Goal: Find specific page/section: Find specific page/section

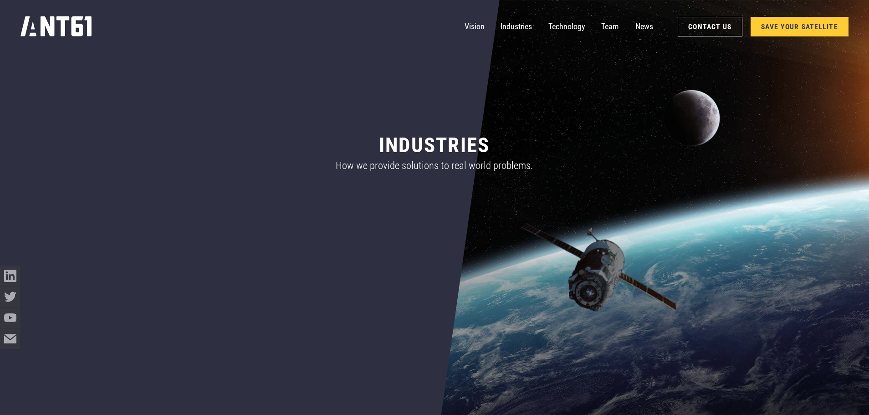
scroll to position [321, 0]
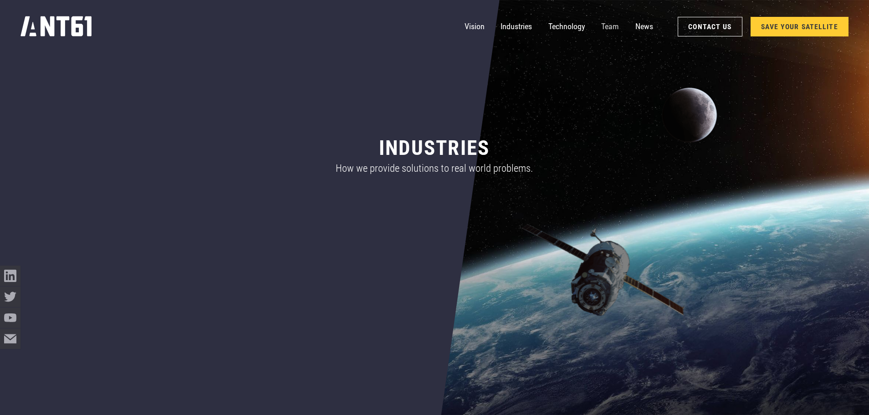
click at [609, 27] on link "Team" at bounding box center [610, 26] width 18 height 21
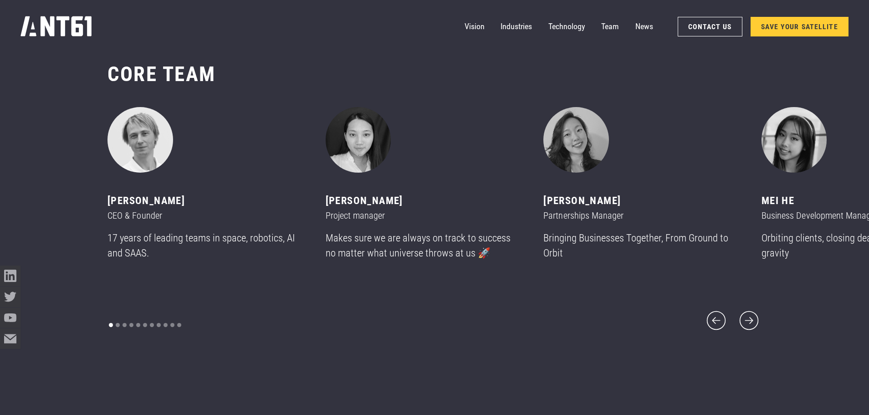
scroll to position [4993, 0]
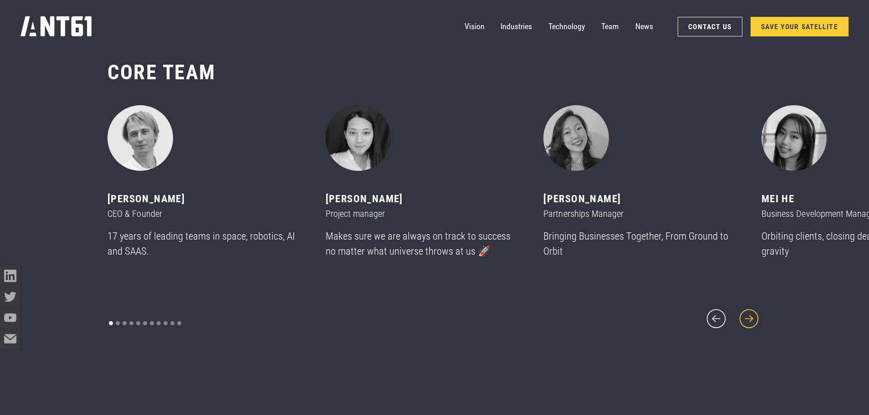
click at [750, 309] on icon "next slide" at bounding box center [749, 319] width 25 height 25
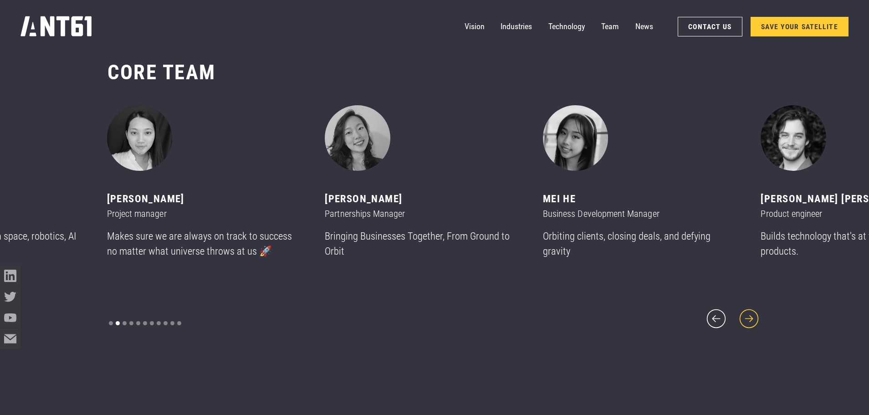
click at [749, 309] on icon "next slide" at bounding box center [749, 319] width 25 height 25
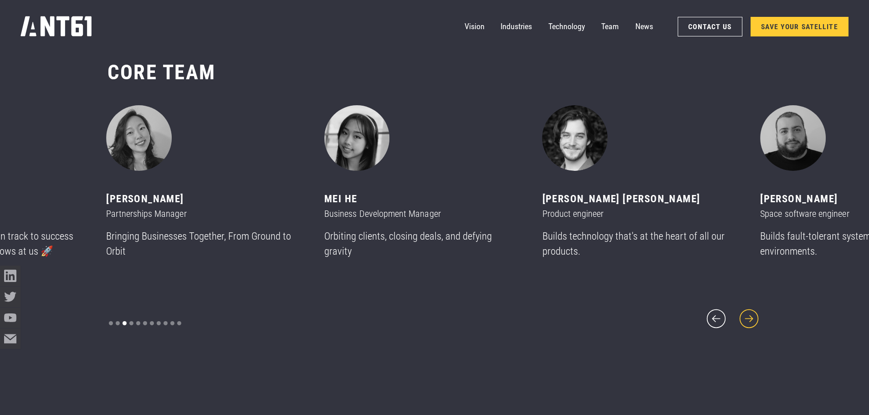
click at [749, 309] on icon "next slide" at bounding box center [749, 319] width 25 height 25
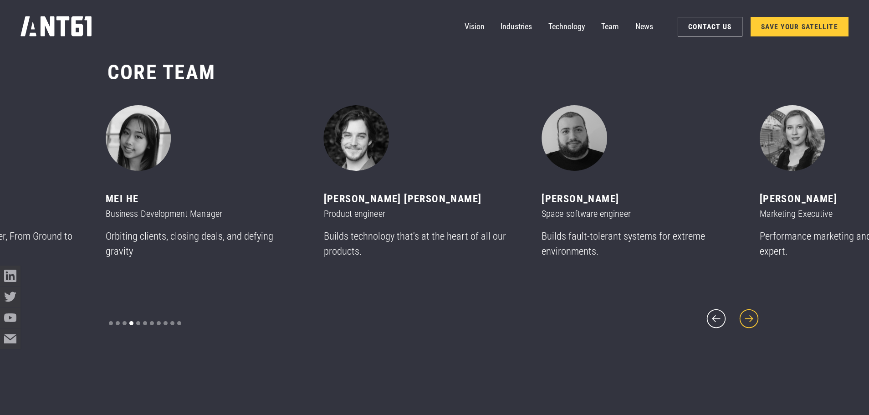
click at [751, 309] on icon "next slide" at bounding box center [749, 318] width 19 height 19
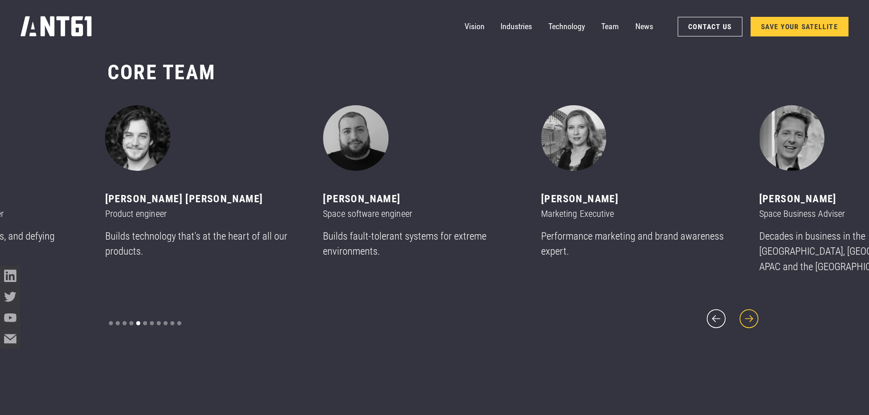
click at [751, 309] on icon "next slide" at bounding box center [749, 318] width 19 height 19
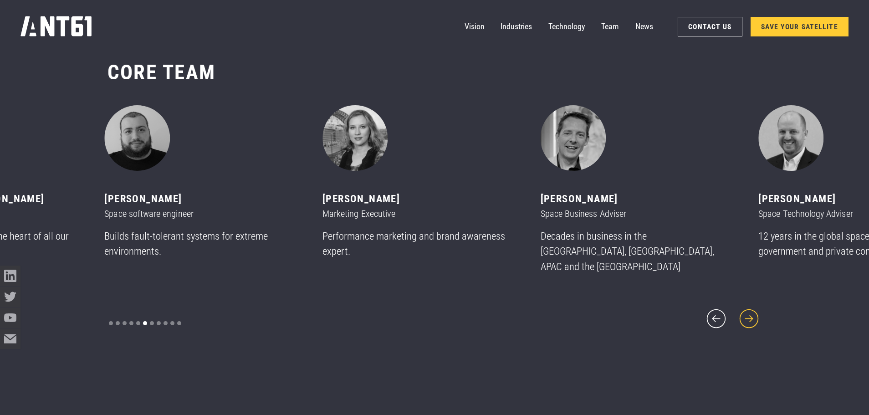
click at [751, 309] on icon "next slide" at bounding box center [749, 318] width 19 height 19
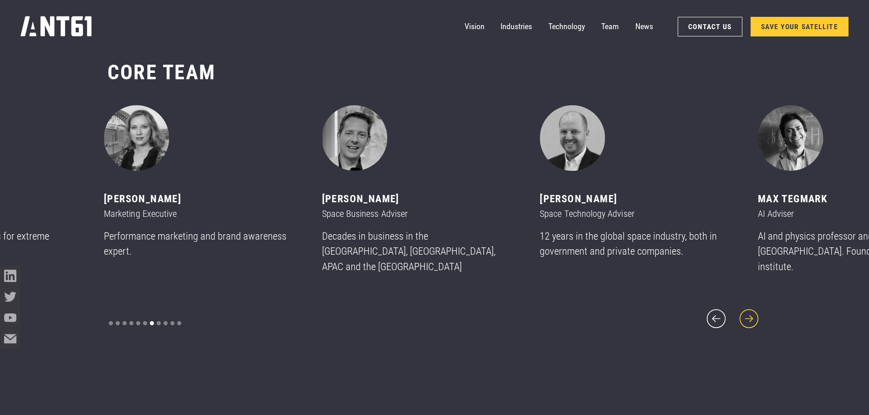
click at [751, 309] on icon "next slide" at bounding box center [749, 318] width 19 height 19
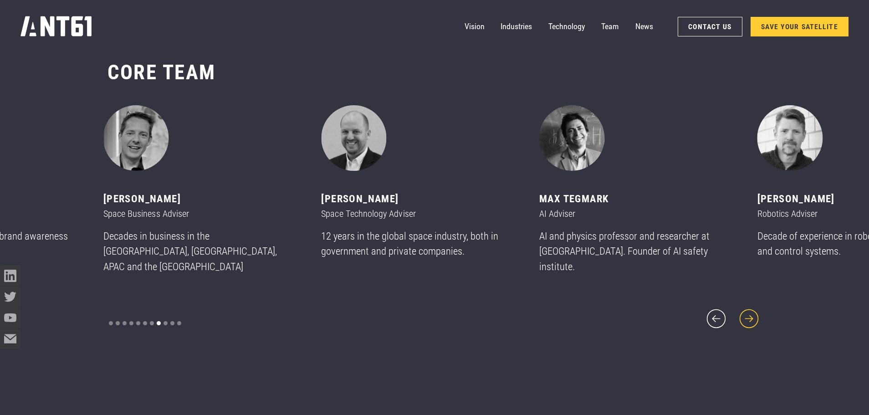
click at [751, 309] on icon "next slide" at bounding box center [749, 318] width 19 height 19
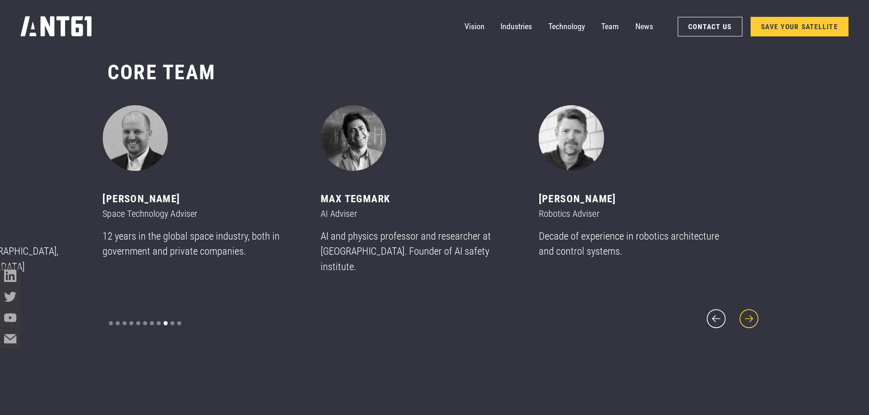
click at [751, 309] on icon "next slide" at bounding box center [749, 318] width 19 height 19
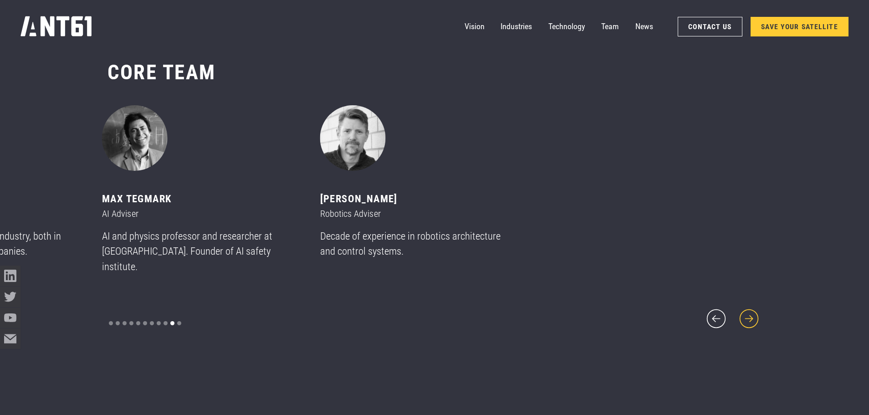
click at [751, 309] on icon "next slide" at bounding box center [749, 318] width 19 height 19
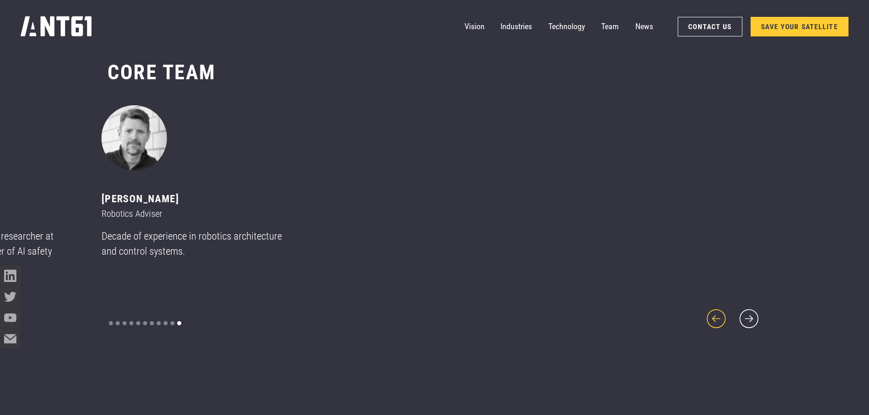
click at [723, 310] on icon "previous slide" at bounding box center [716, 319] width 25 height 25
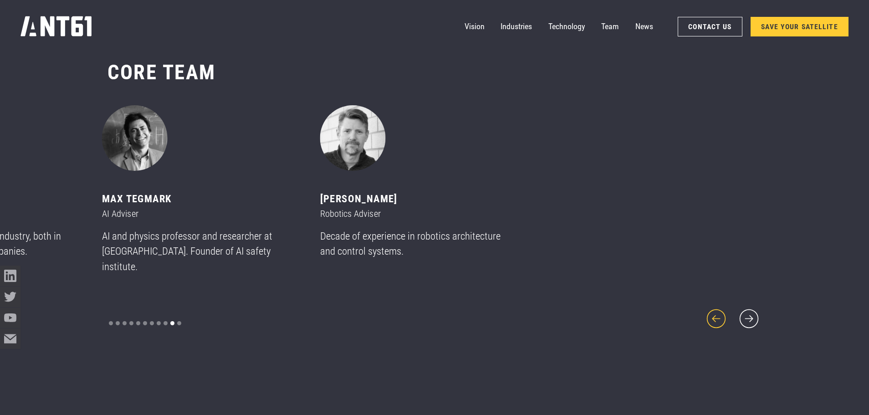
click at [723, 310] on icon "previous slide" at bounding box center [716, 319] width 25 height 25
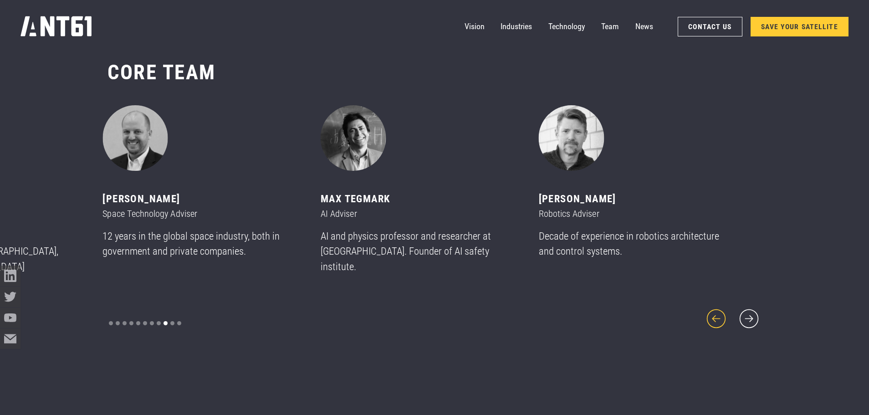
click at [723, 310] on icon "previous slide" at bounding box center [716, 319] width 25 height 25
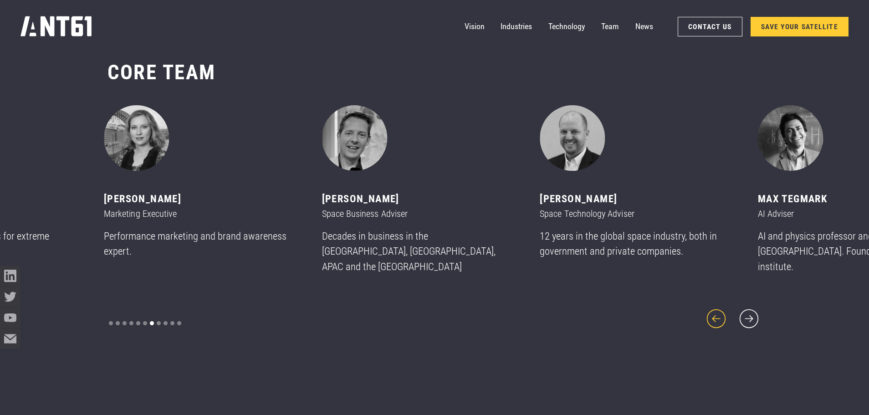
click at [723, 310] on icon "previous slide" at bounding box center [716, 319] width 25 height 25
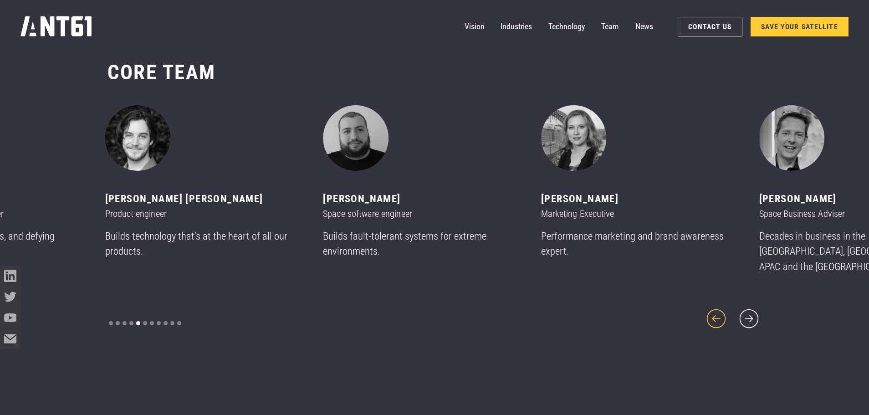
click at [723, 310] on icon "previous slide" at bounding box center [716, 319] width 25 height 25
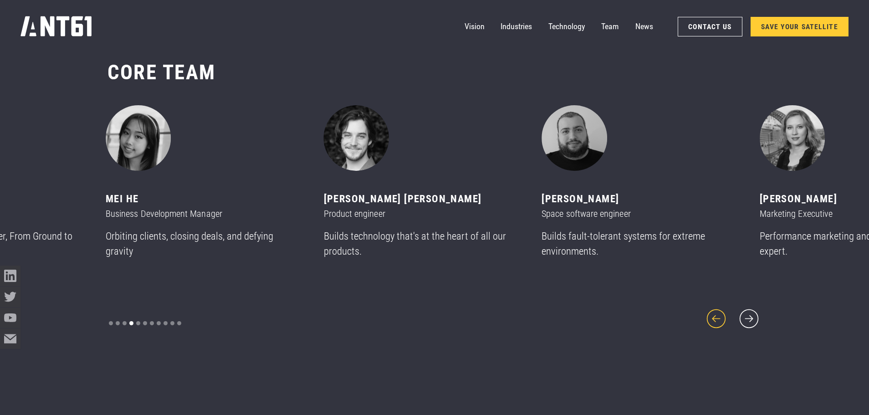
click at [723, 310] on icon "previous slide" at bounding box center [716, 319] width 25 height 25
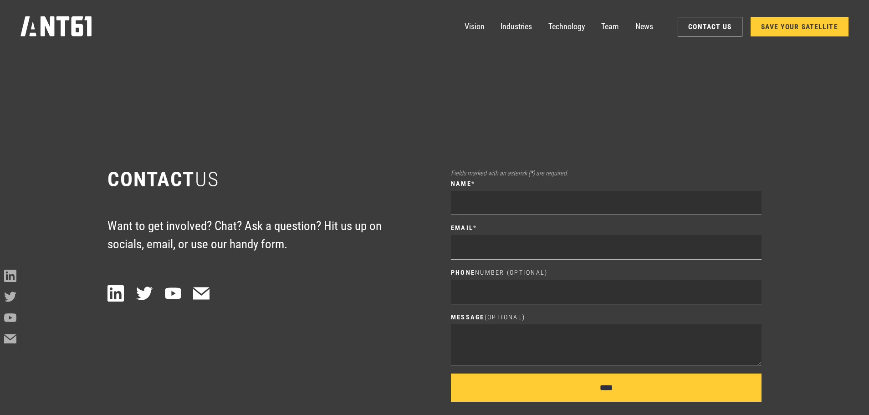
scroll to position [5803, 0]
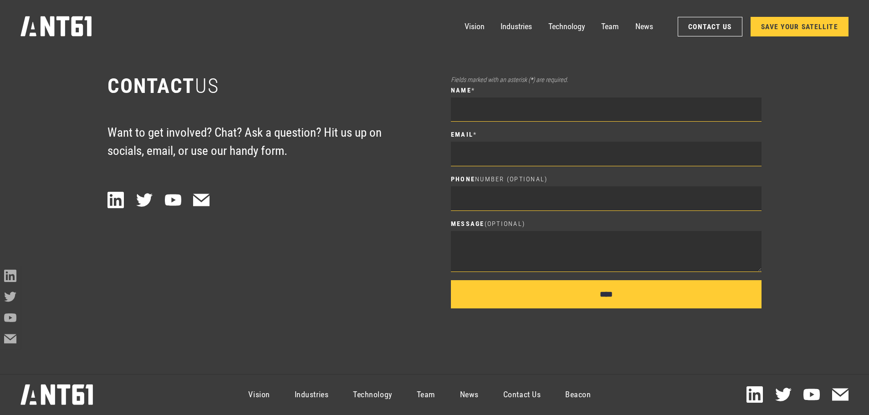
click at [528, 394] on link "Contact Us" at bounding box center [522, 394] width 62 height 37
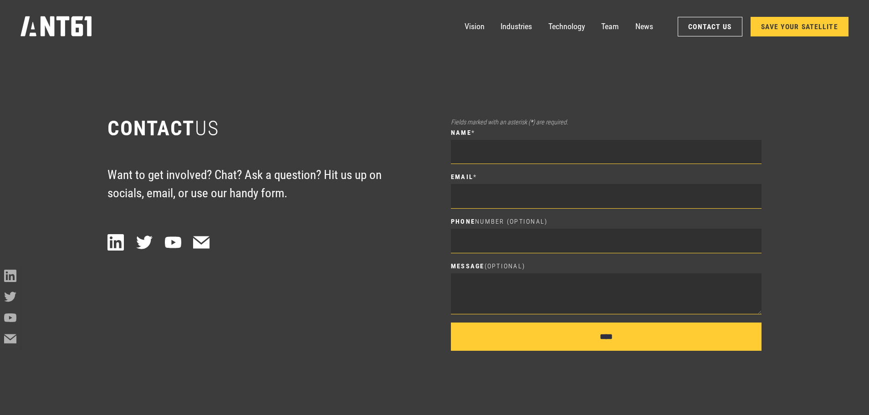
scroll to position [5757, 0]
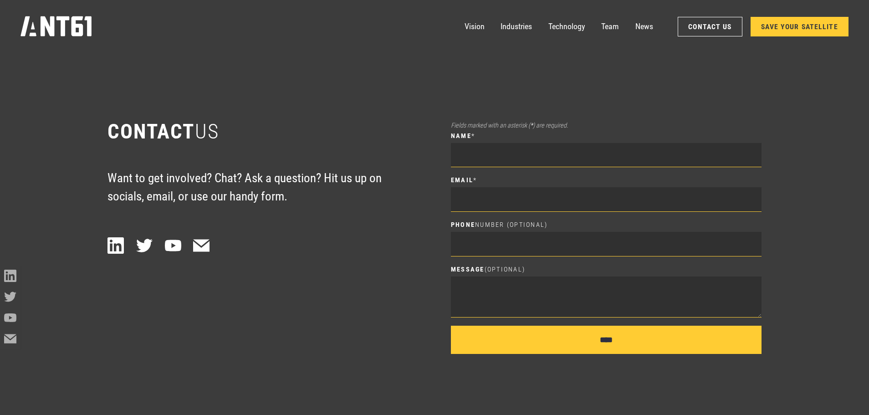
click at [769, 24] on link "SAVE YOUR SATELLITE" at bounding box center [800, 27] width 98 height 20
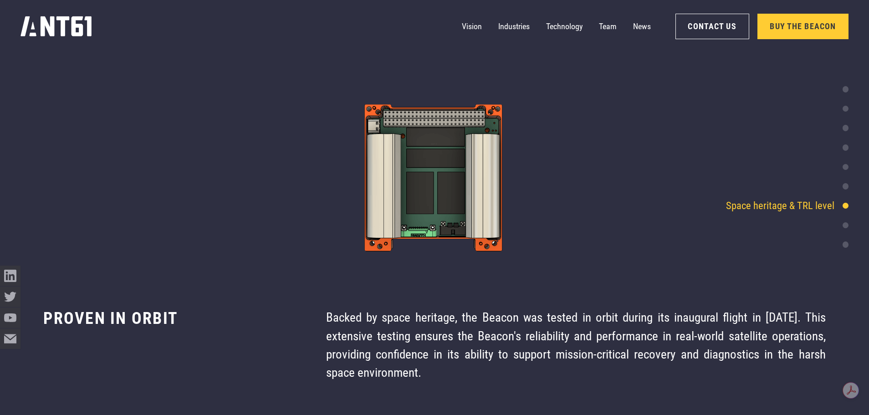
scroll to position [4013, 0]
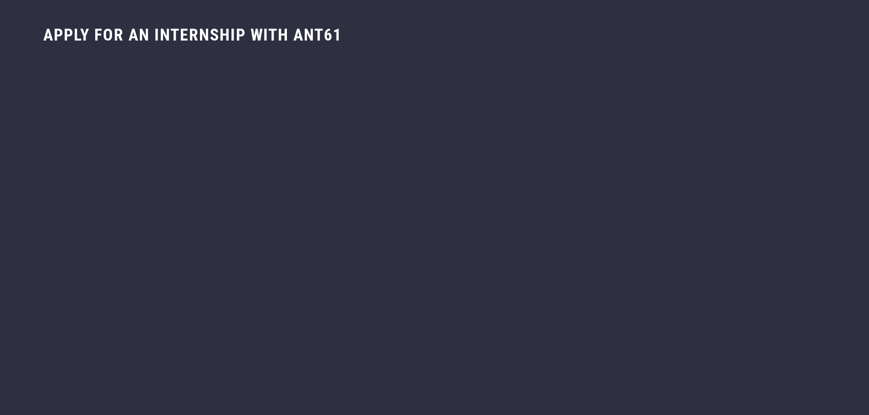
scroll to position [40, 0]
